Goal: Transaction & Acquisition: Book appointment/travel/reservation

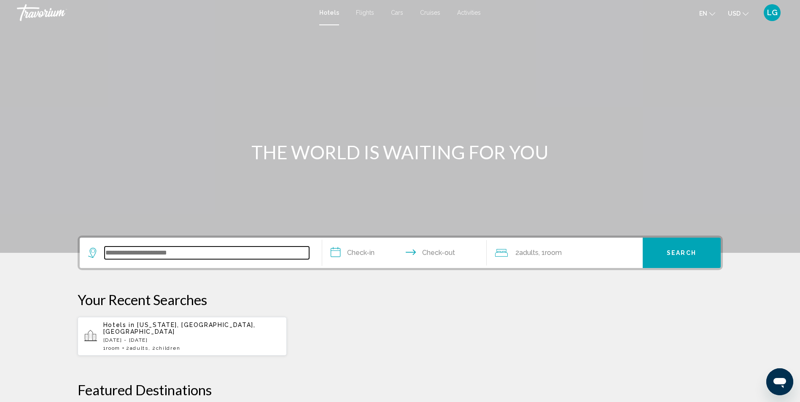
click at [248, 256] on input "Search widget" at bounding box center [207, 253] width 204 height 13
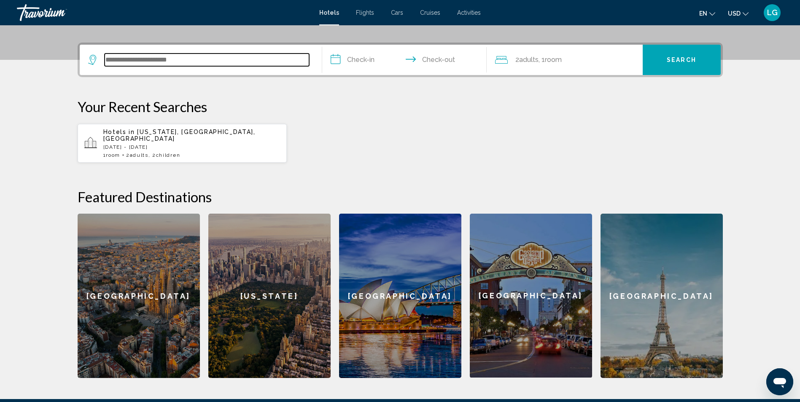
scroll to position [208, 0]
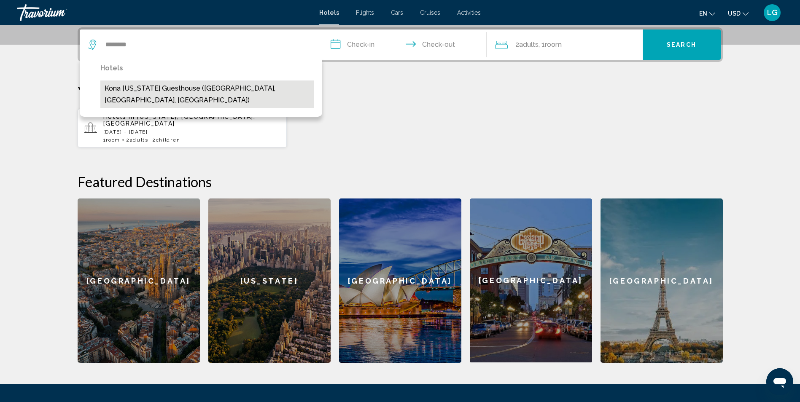
click at [154, 91] on button "Kona [US_STATE] Guesthouse ([GEOGRAPHIC_DATA], [GEOGRAPHIC_DATA], [GEOGRAPHIC_D…" at bounding box center [206, 95] width 213 height 28
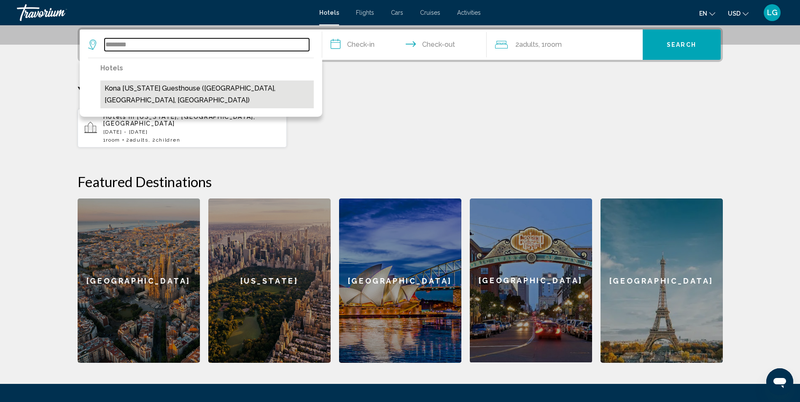
type input "**********"
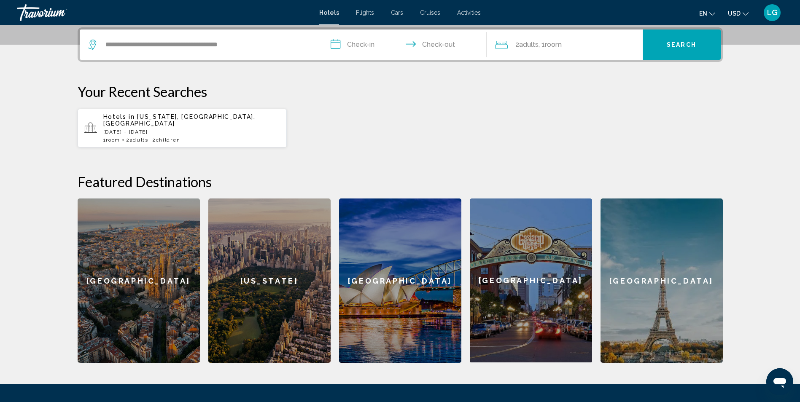
click at [367, 43] on input "**********" at bounding box center [406, 46] width 168 height 33
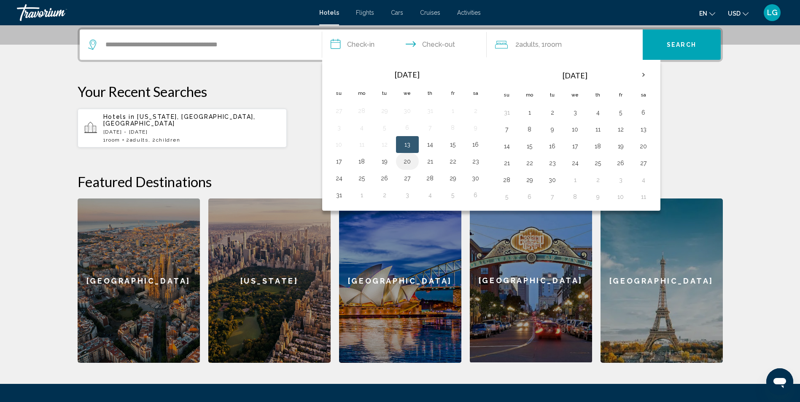
click at [409, 162] on button "20" at bounding box center [406, 162] width 13 height 12
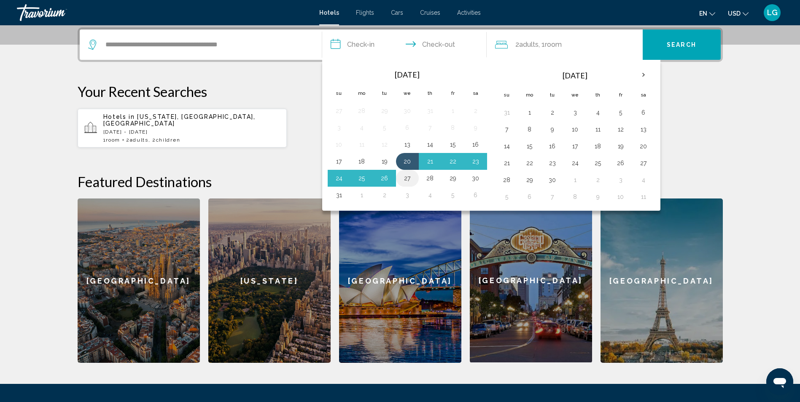
click at [408, 179] on button "27" at bounding box center [406, 178] width 13 height 12
type input "**********"
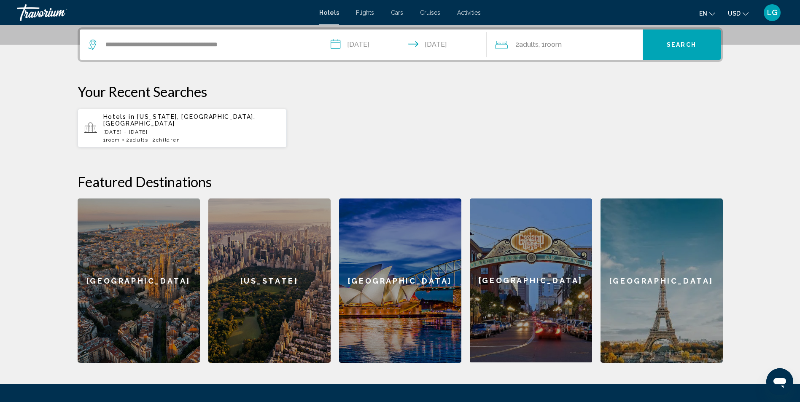
click at [669, 48] on span "Search" at bounding box center [681, 45] width 30 height 7
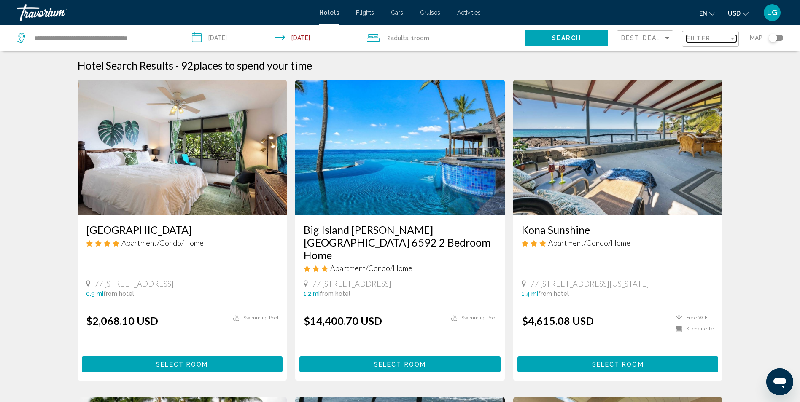
click at [710, 39] on span "Filter" at bounding box center [698, 38] width 24 height 7
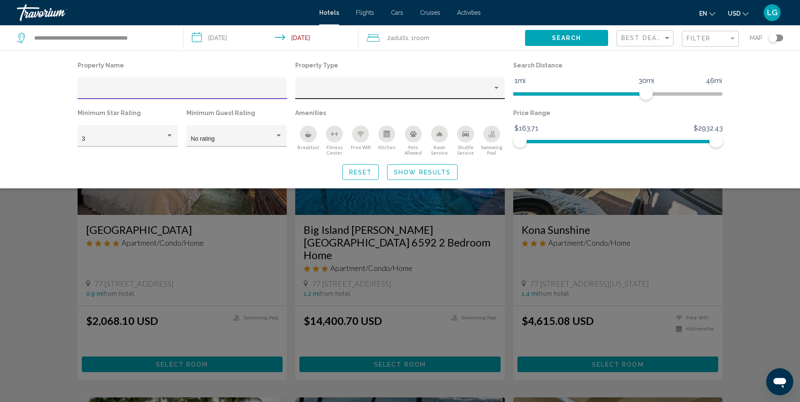
click at [443, 90] on div "Property type" at bounding box center [396, 91] width 193 height 7
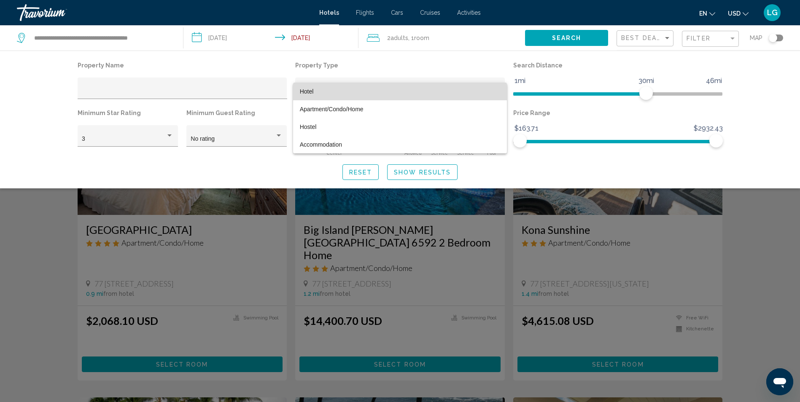
click at [443, 90] on span "Hotel" at bounding box center [400, 92] width 201 height 18
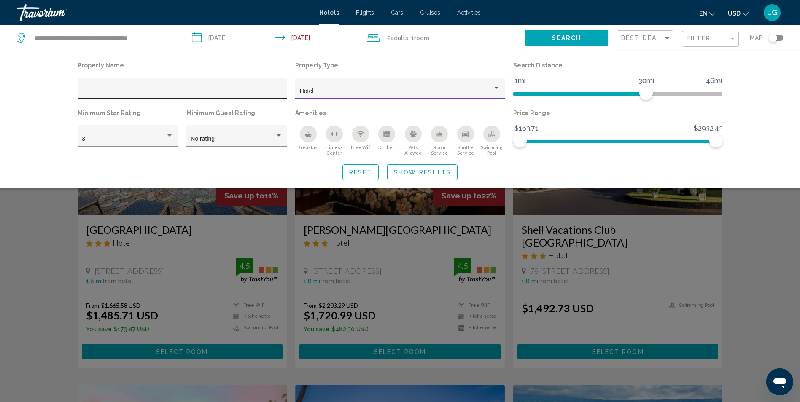
click at [227, 89] on input "Hotel Filters" at bounding box center [182, 91] width 201 height 7
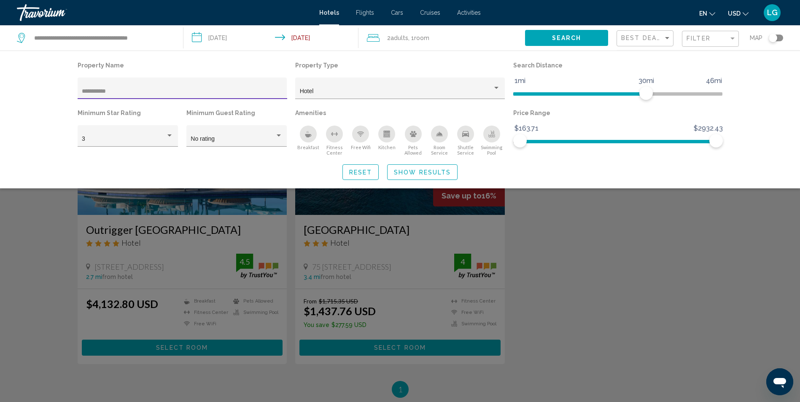
type input "**********"
click at [406, 176] on button "Show Results" at bounding box center [422, 172] width 70 height 16
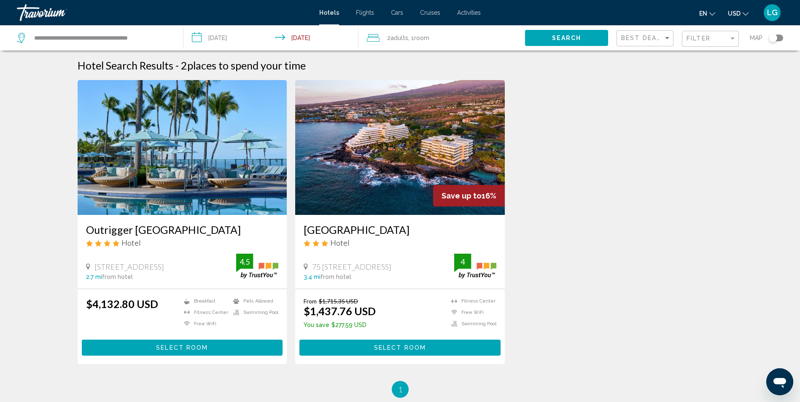
click at [410, 348] on span "Select Room" at bounding box center [400, 348] width 52 height 7
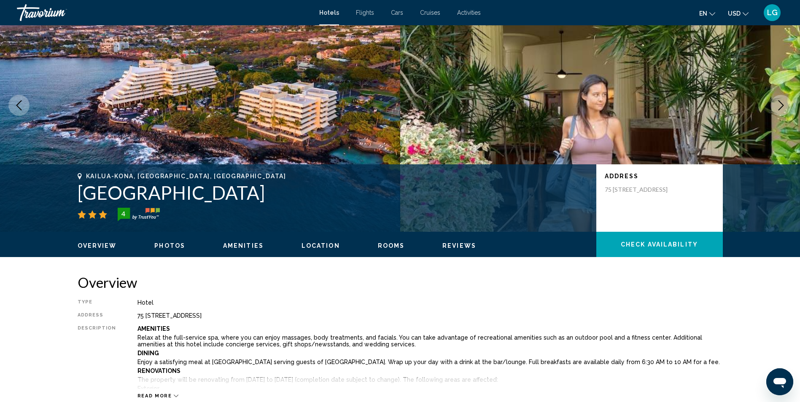
scroll to position [42, 0]
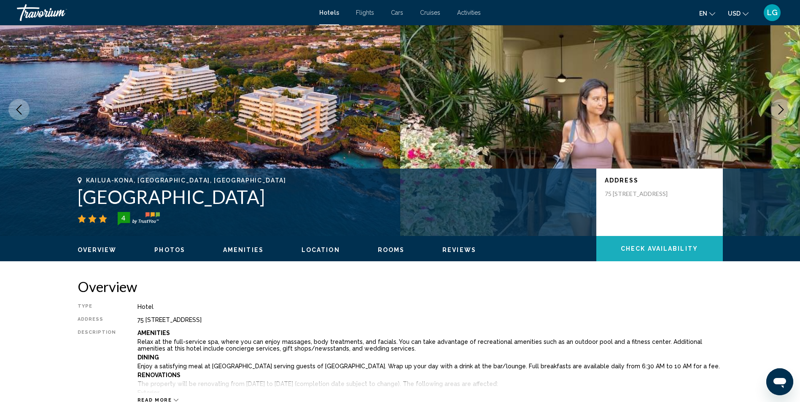
click at [638, 256] on button "Check Availability" at bounding box center [659, 248] width 126 height 25
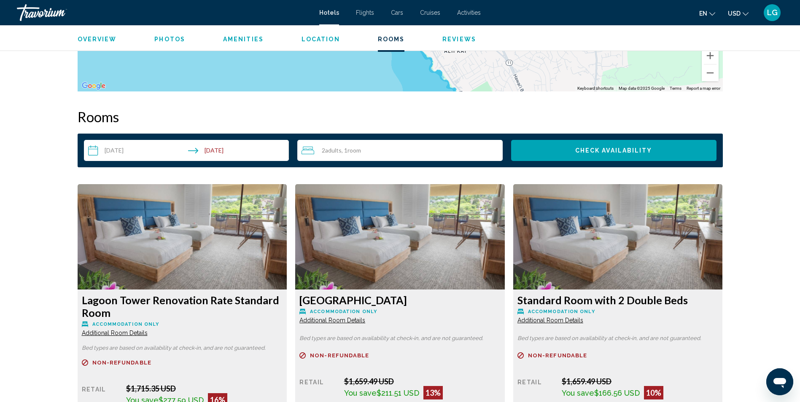
scroll to position [1067, 0]
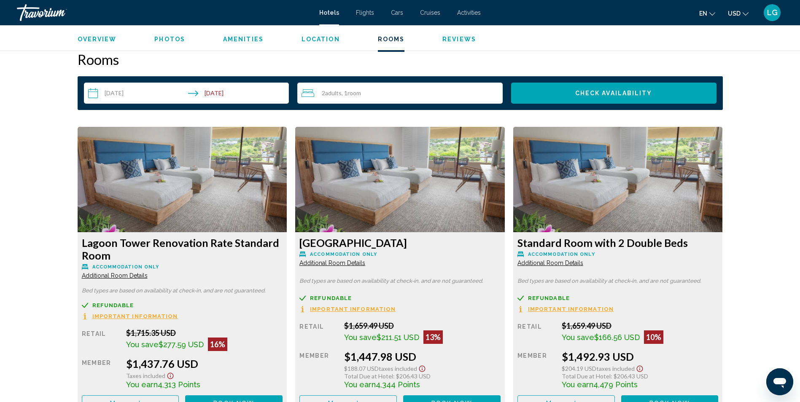
click at [152, 317] on span "Important Information" at bounding box center [135, 316] width 86 height 5
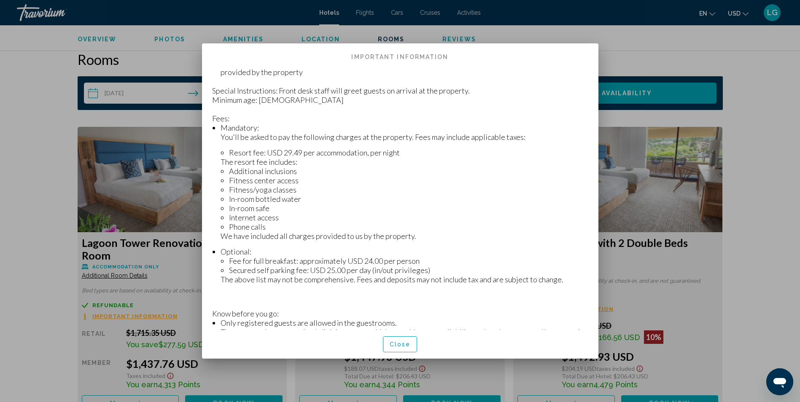
scroll to position [211, 0]
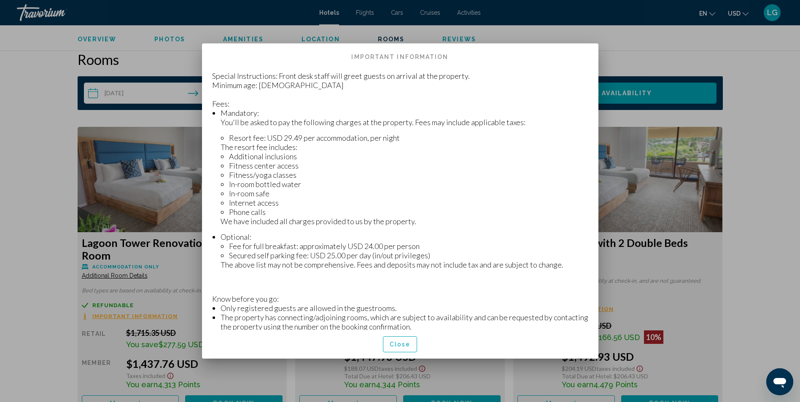
click at [755, 295] on div at bounding box center [400, 201] width 800 height 402
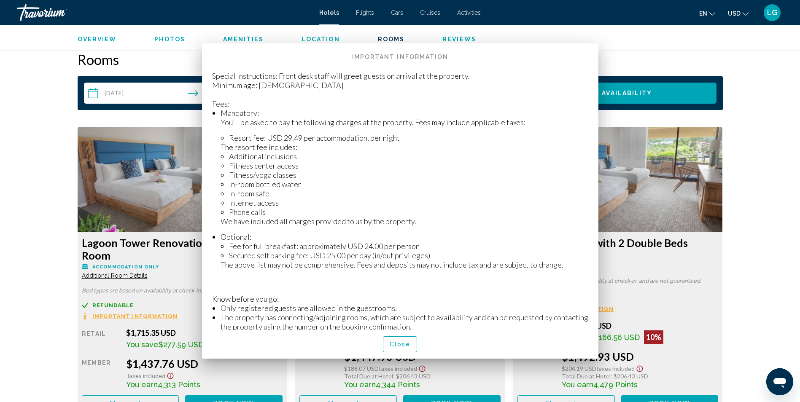
scroll to position [1067, 0]
